Goal: Find specific page/section: Find specific page/section

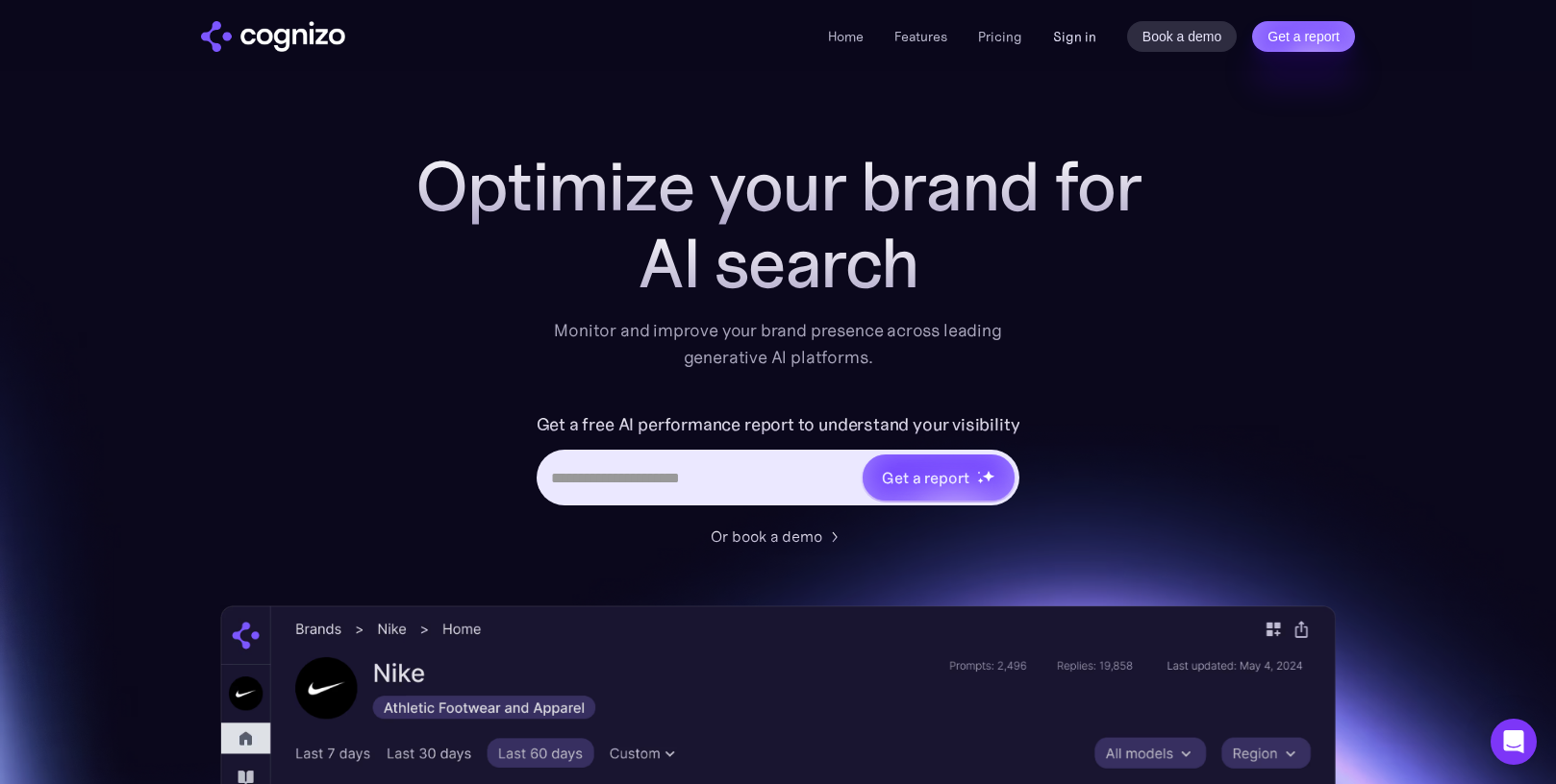
click at [1073, 40] on link "Sign in" at bounding box center [1074, 36] width 43 height 23
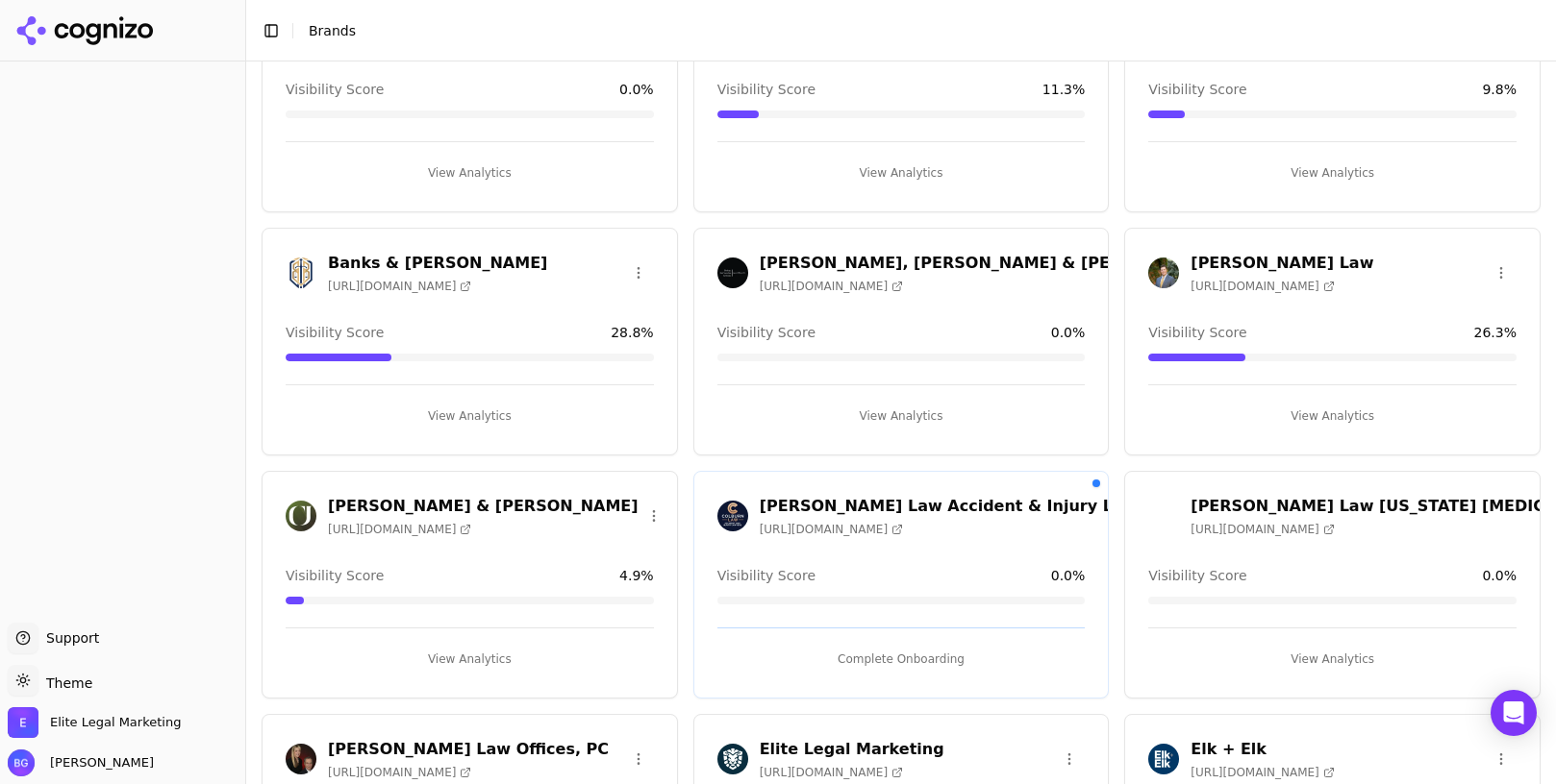
scroll to position [195, 0]
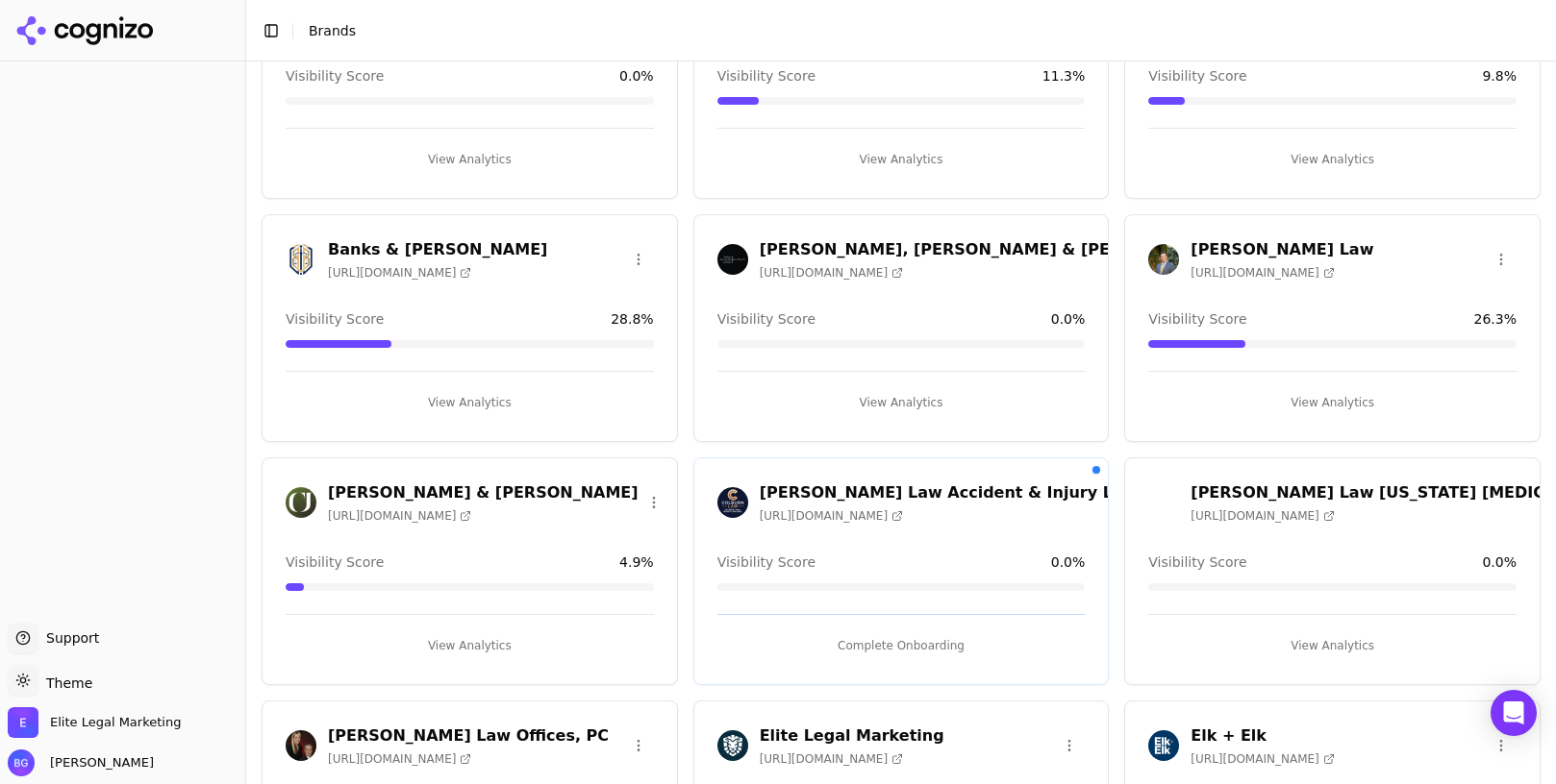
click at [879, 491] on h3 "[PERSON_NAME] Law Accident & Injury Lawyers" at bounding box center [967, 493] width 415 height 23
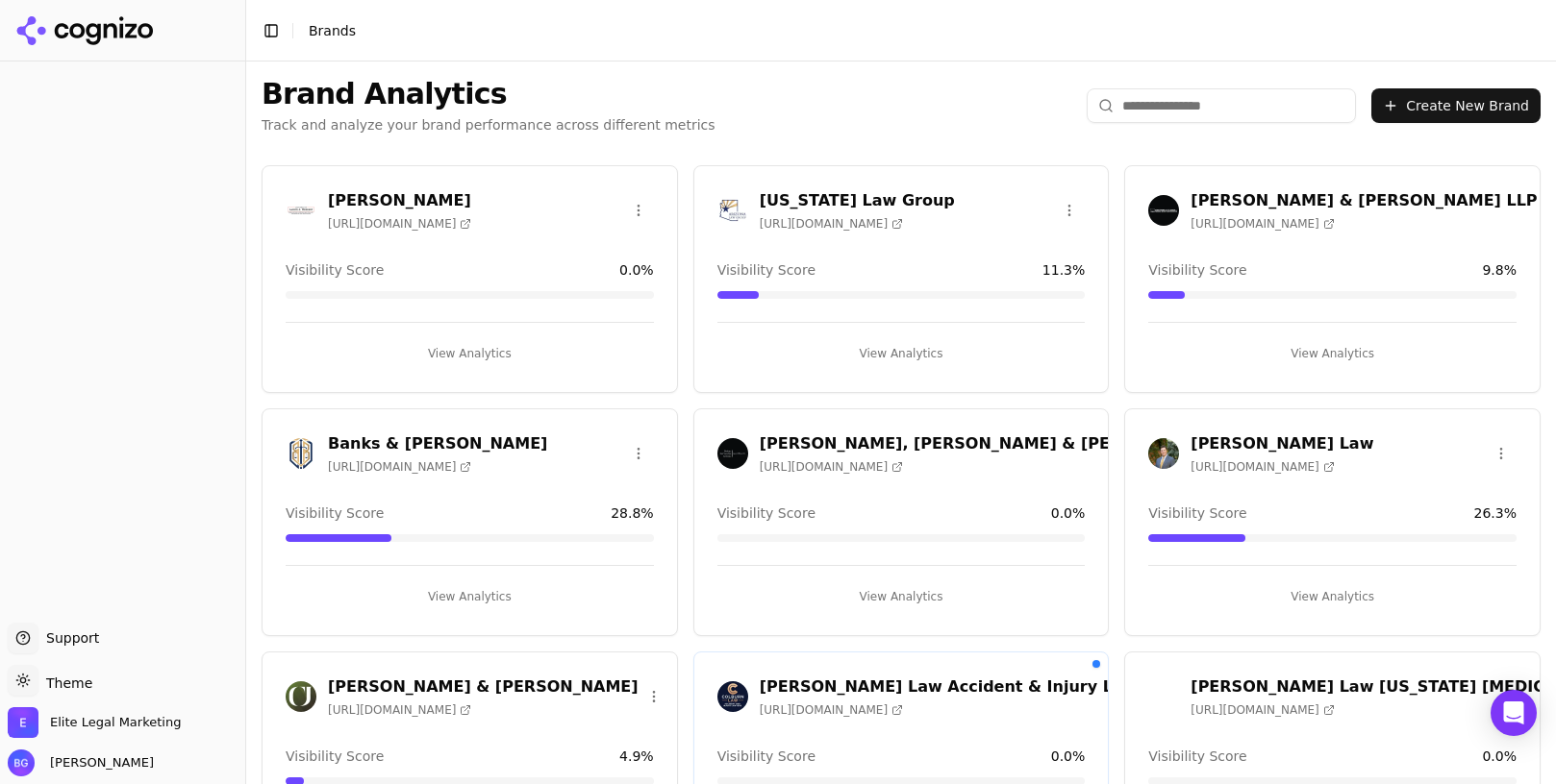
scroll to position [195, 0]
